Goal: Task Accomplishment & Management: Use online tool/utility

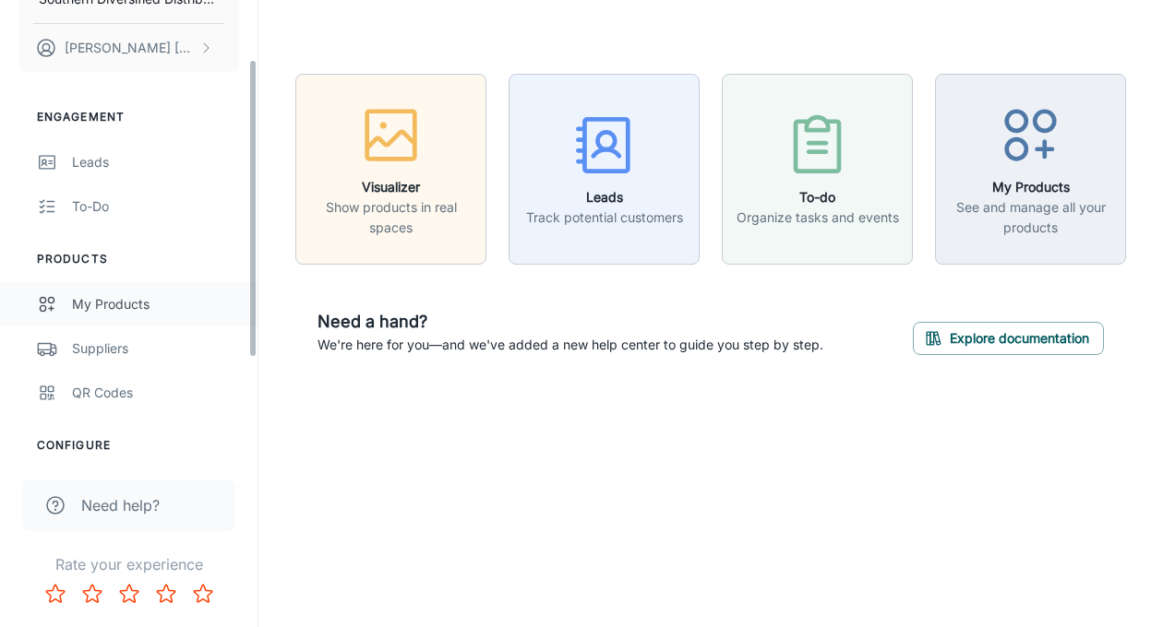
scroll to position [94, 0]
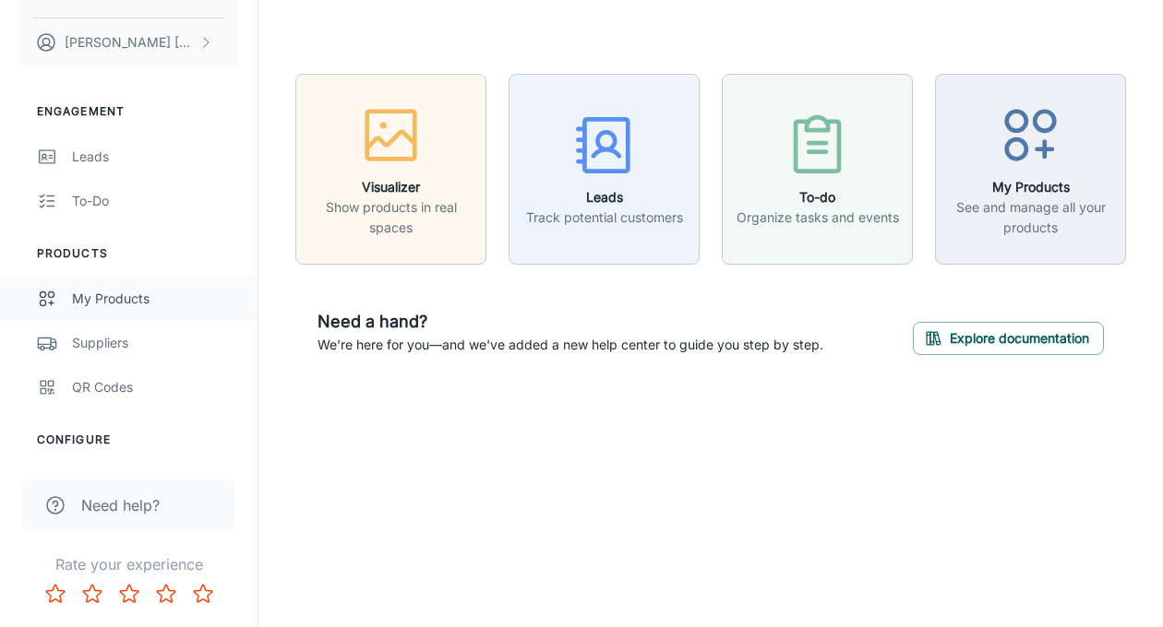
click at [147, 293] on div "My Products" at bounding box center [155, 299] width 167 height 20
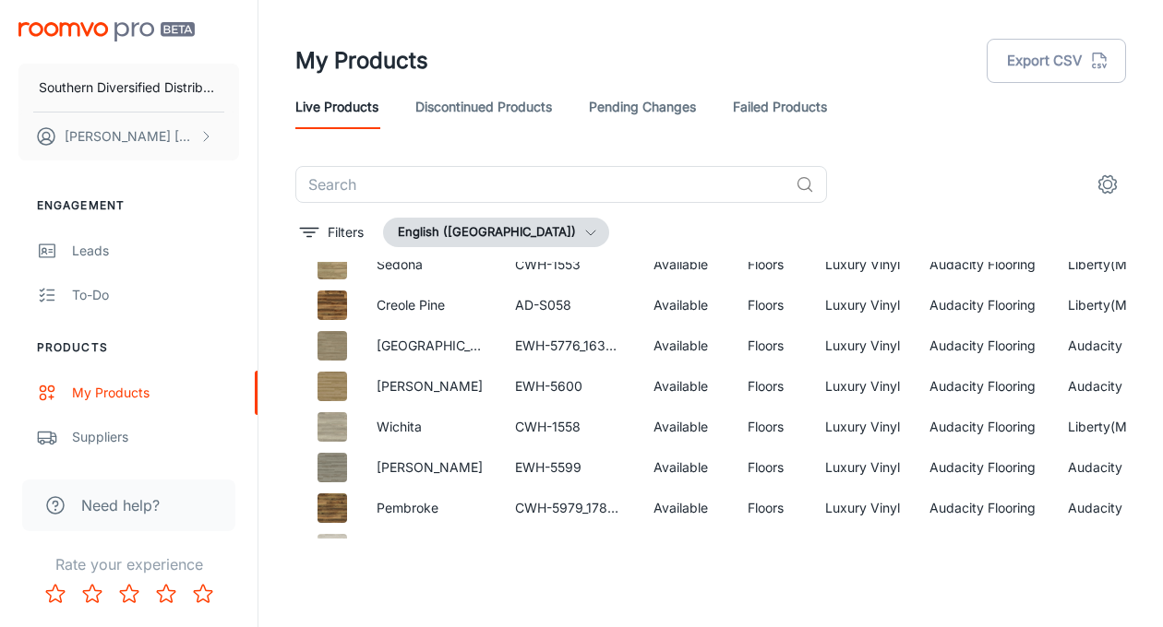
scroll to position [235, 0]
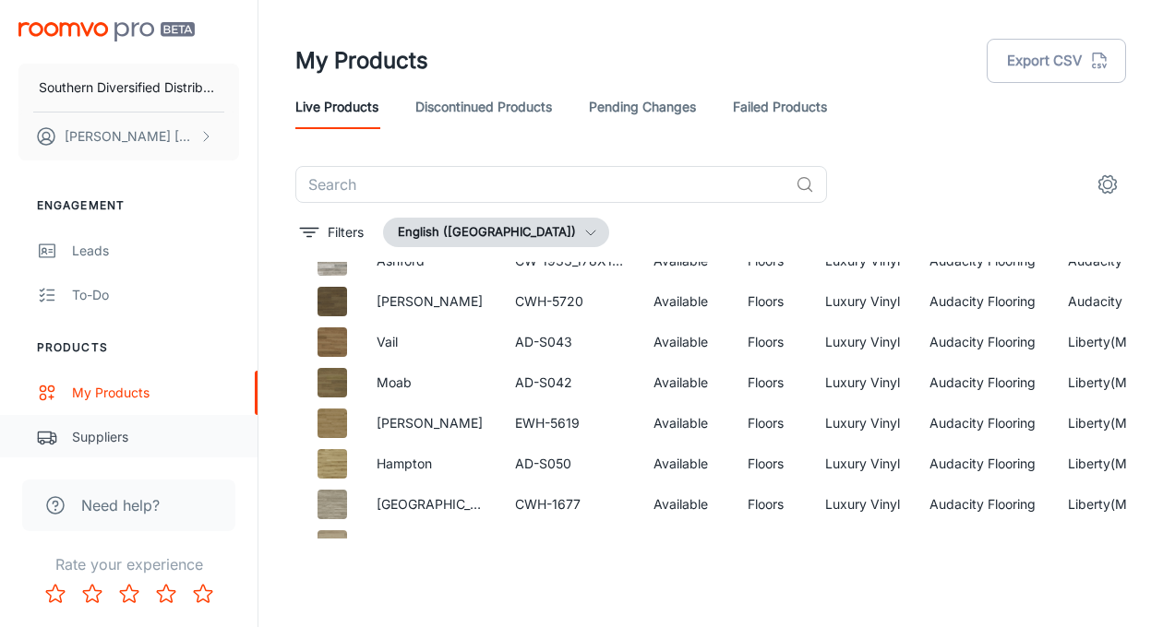
click at [122, 429] on div "Suppliers" at bounding box center [155, 437] width 167 height 20
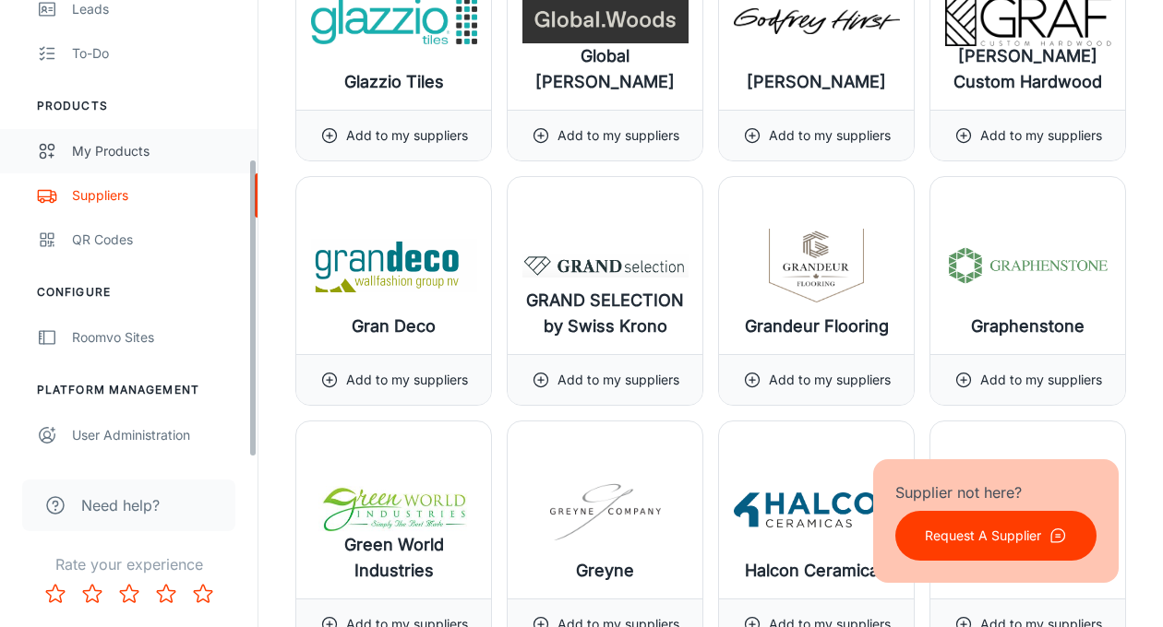
scroll to position [10117, 0]
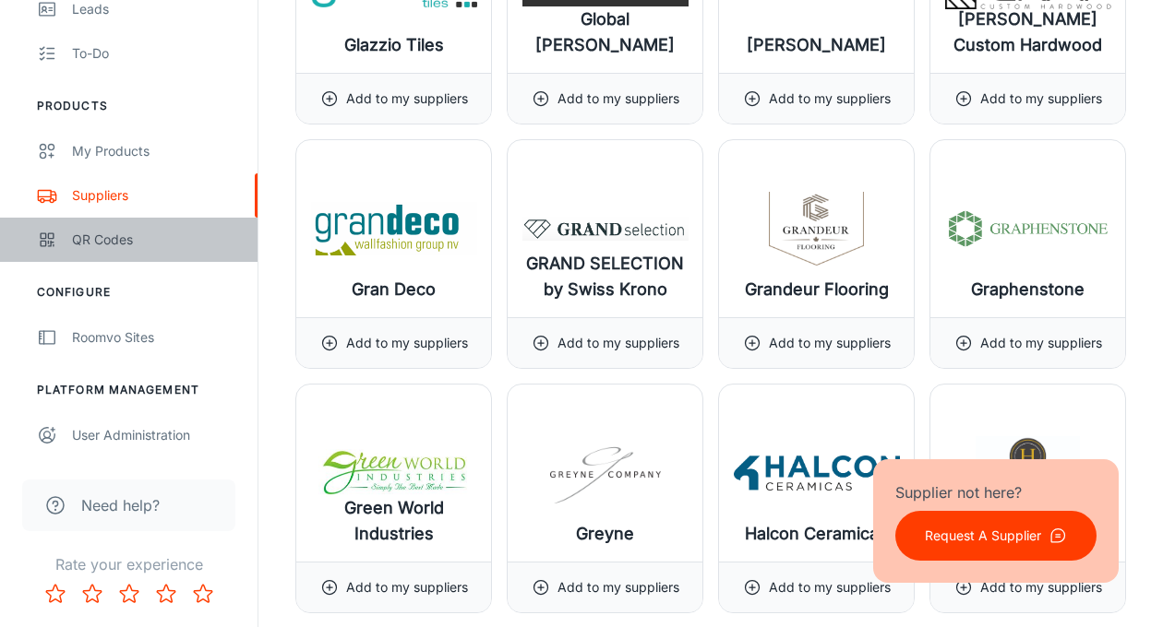
click at [143, 242] on div "QR Codes" at bounding box center [155, 240] width 167 height 20
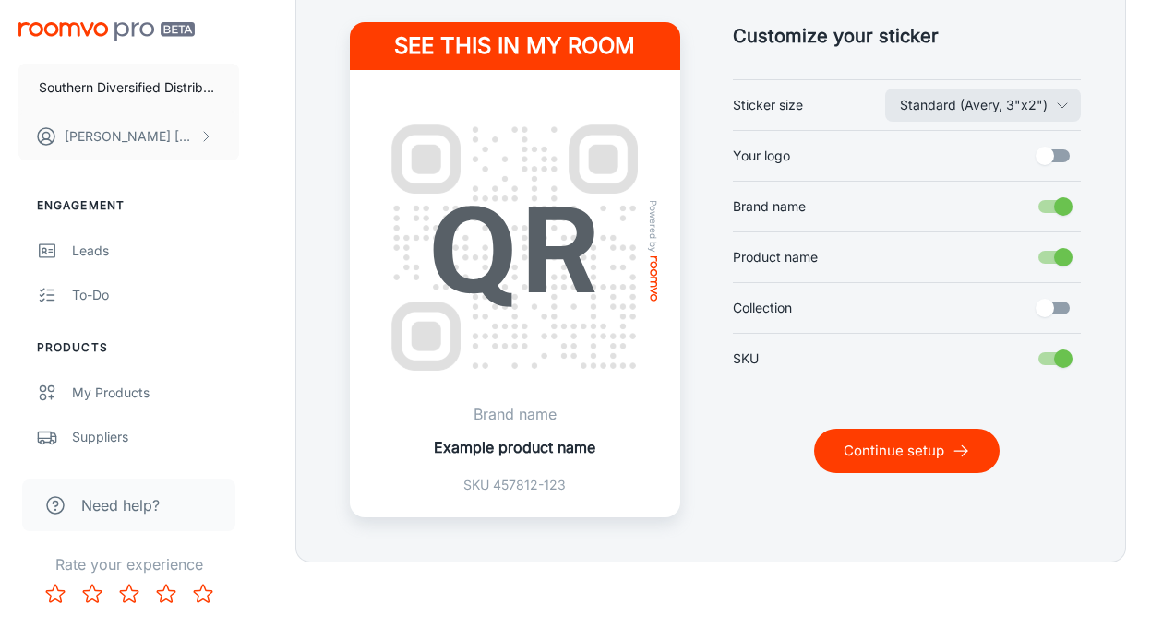
scroll to position [479, 0]
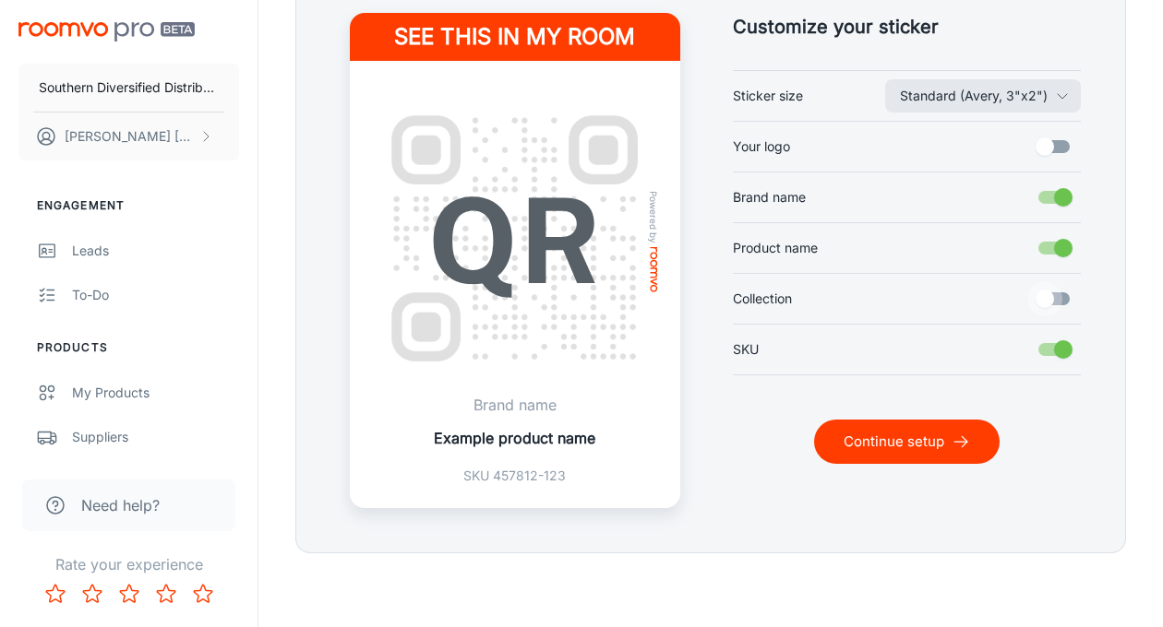
click at [1066, 303] on input "Collection" at bounding box center [1044, 298] width 105 height 35
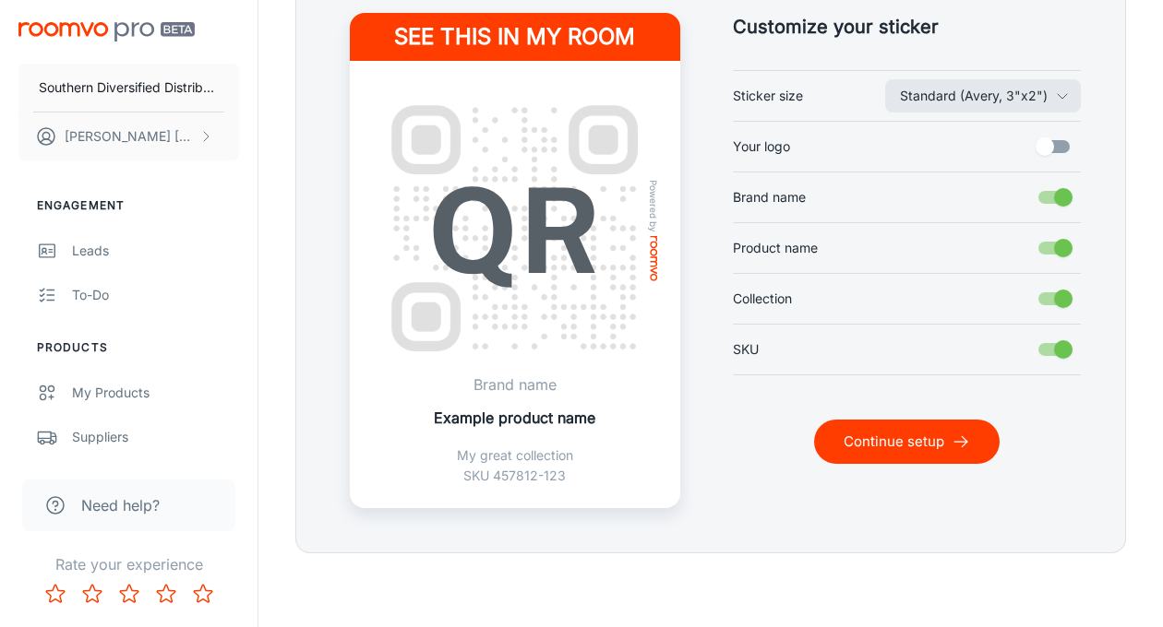
click at [1044, 303] on input "Collection" at bounding box center [1062, 298] width 105 height 35
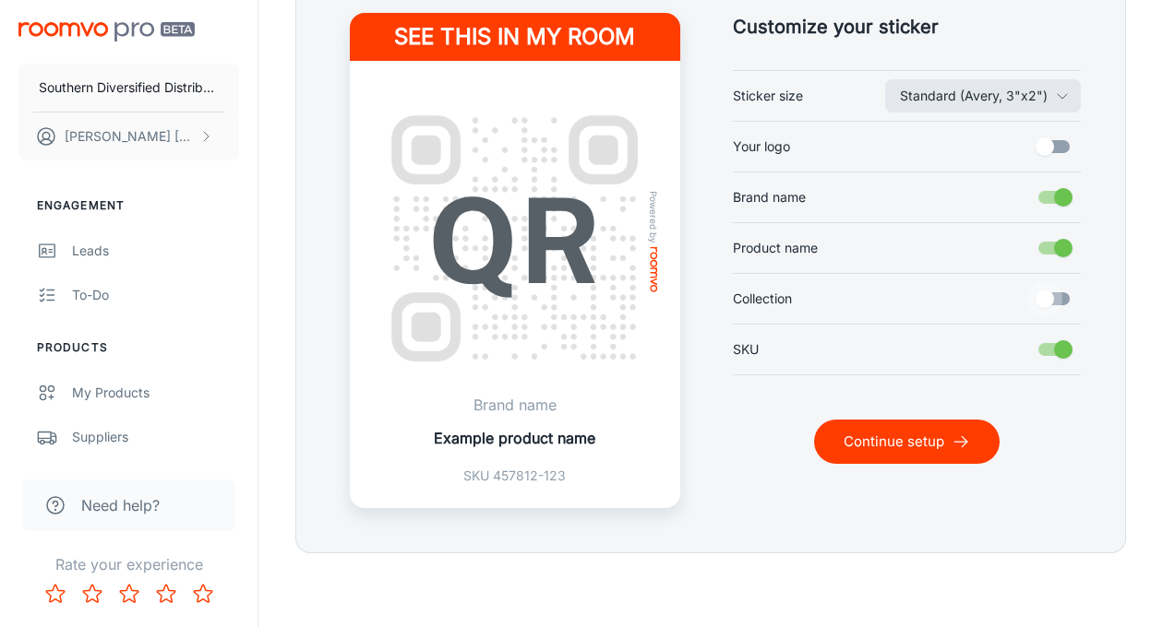
click at [1063, 303] on input "Collection" at bounding box center [1044, 298] width 105 height 35
checkbox input "true"
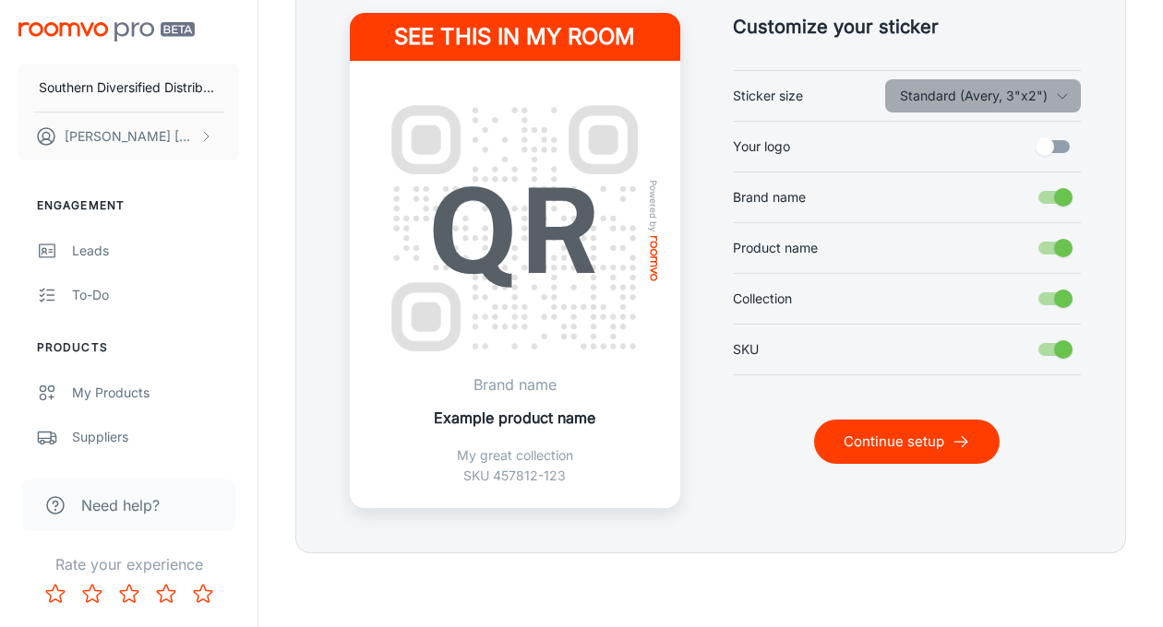
click at [1060, 95] on icon "button" at bounding box center [1062, 96] width 15 height 15
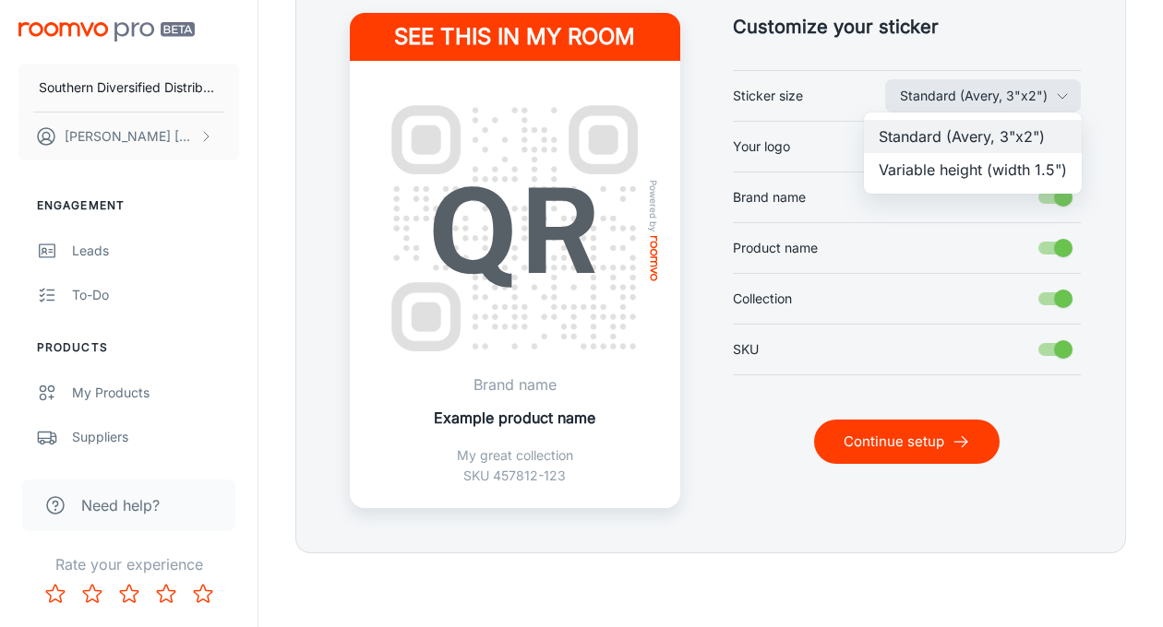
click at [1059, 97] on div at bounding box center [581, 313] width 1163 height 627
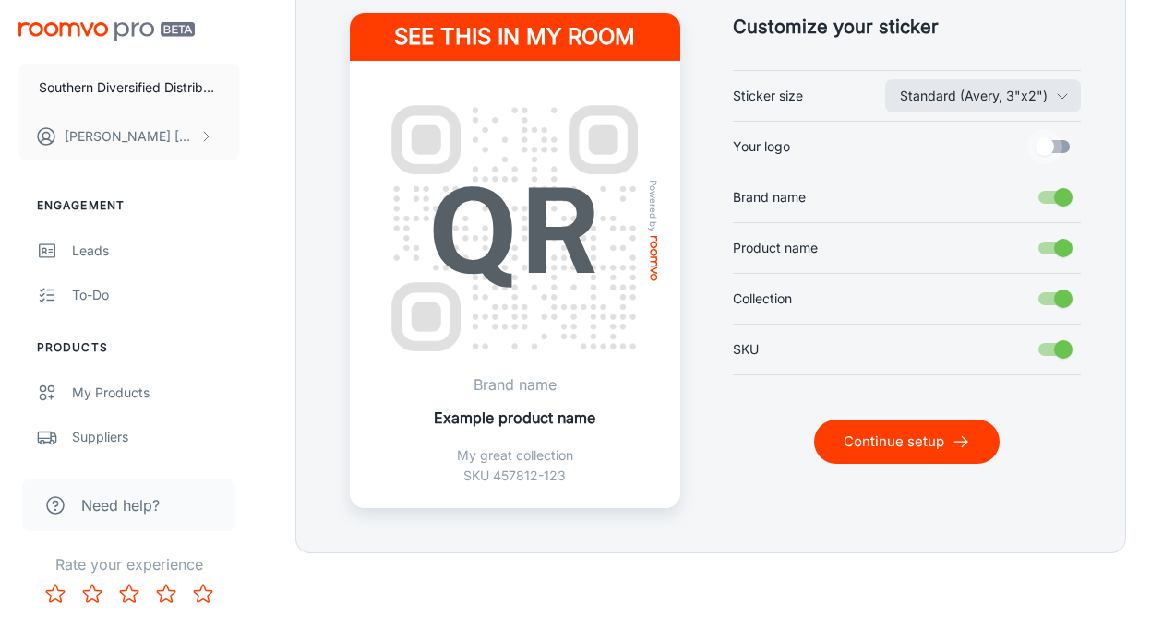
click at [1064, 146] on input "Your logo" at bounding box center [1044, 146] width 105 height 35
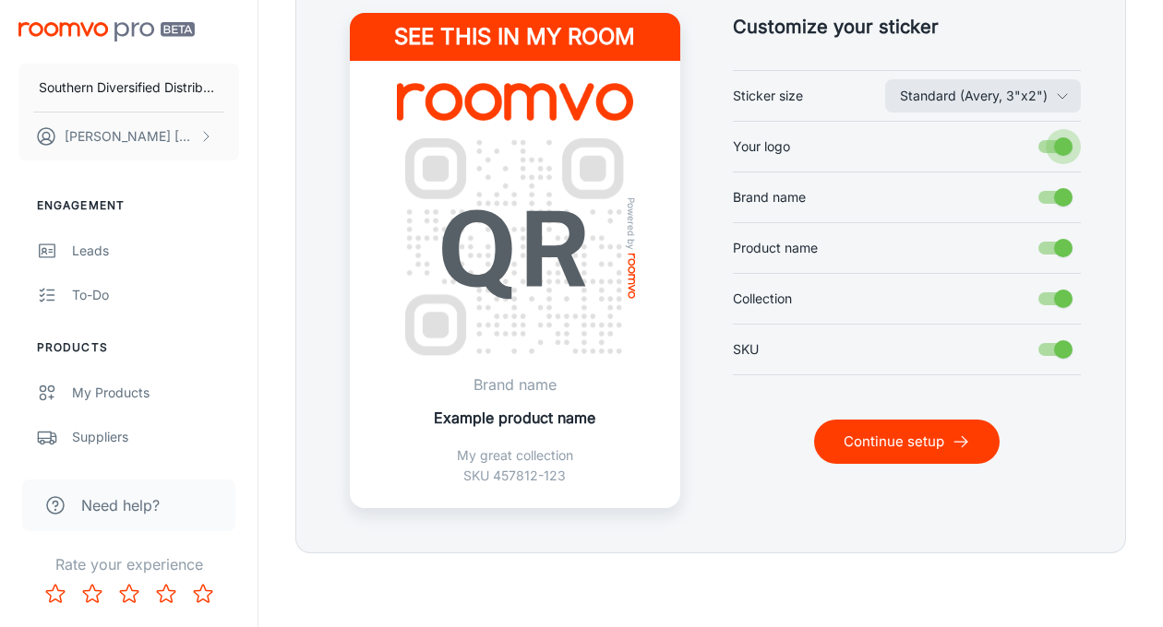
click at [1044, 146] on input "Your logo" at bounding box center [1062, 146] width 105 height 35
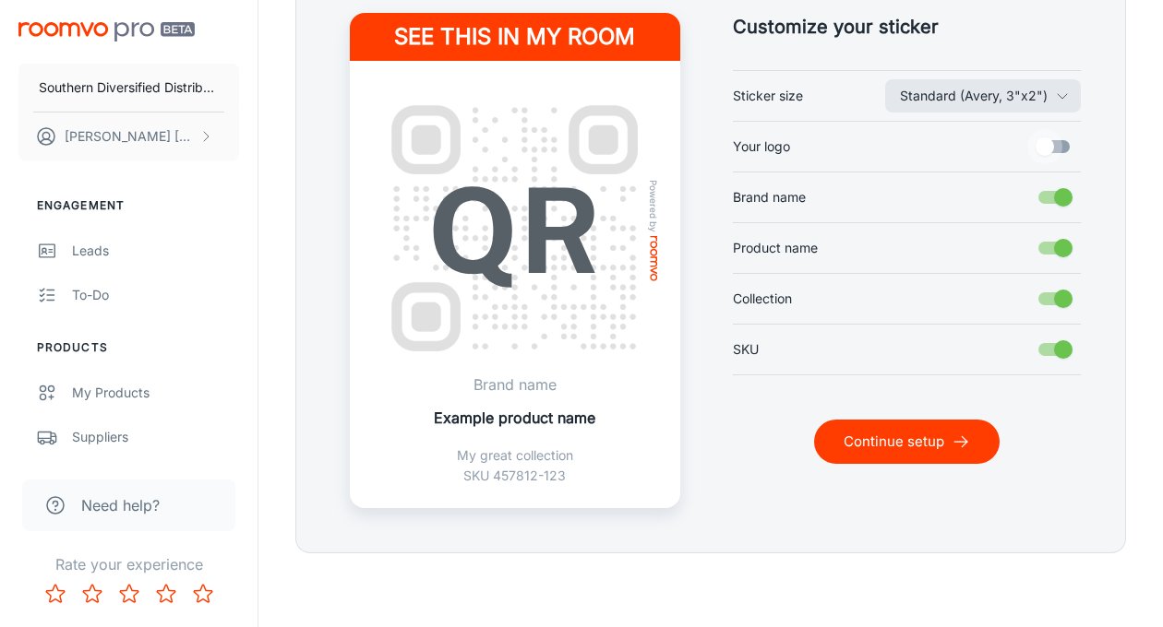
click at [1069, 148] on input "Your logo" at bounding box center [1044, 146] width 105 height 35
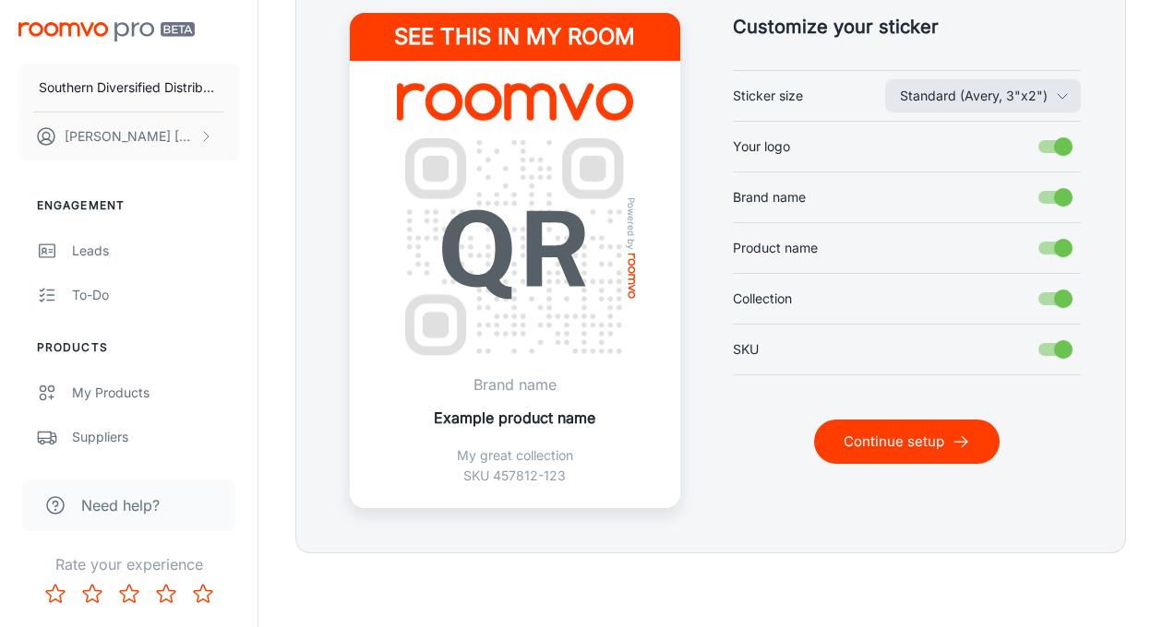
click at [1044, 149] on input "Your logo" at bounding box center [1062, 146] width 105 height 35
checkbox input "false"
